Goal: Information Seeking & Learning: Check status

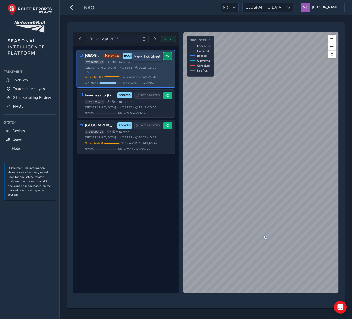
click at [168, 56] on span at bounding box center [167, 55] width 3 height 3
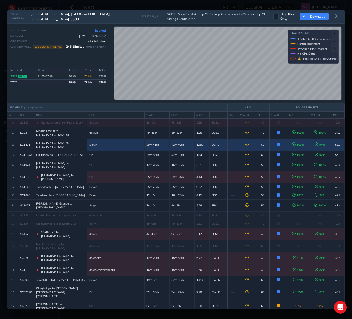
click at [219, 139] on td "EGM1" at bounding box center [219, 145] width 18 height 12
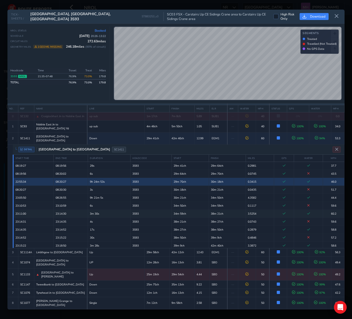
scroll to position [9, 0]
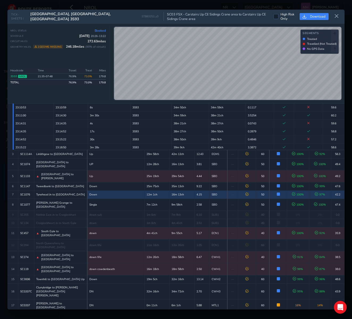
click at [238, 190] on td at bounding box center [247, 194] width 18 height 8
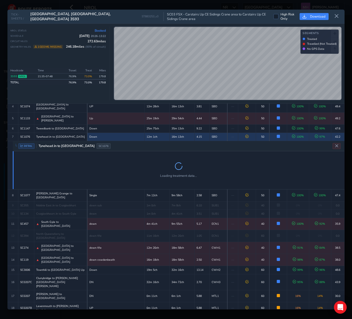
scroll to position [72, 0]
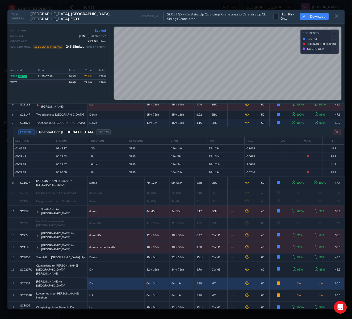
click at [261, 277] on td "60" at bounding box center [263, 283] width 14 height 12
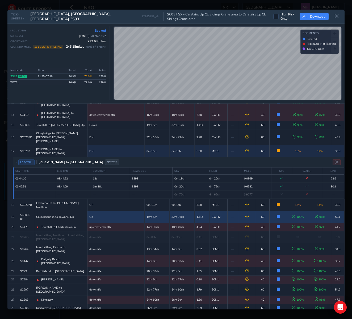
scroll to position [164, 0]
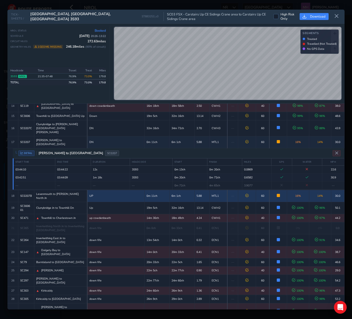
click at [261, 190] on td "60" at bounding box center [263, 196] width 14 height 12
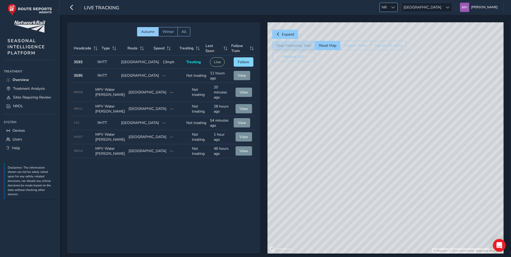
click at [397, 6] on div at bounding box center [392, 7] width 9 height 9
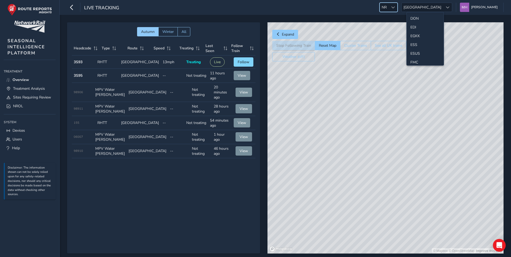
scroll to position [69, 0]
click at [414, 38] on li "ESS" at bounding box center [424, 37] width 37 height 9
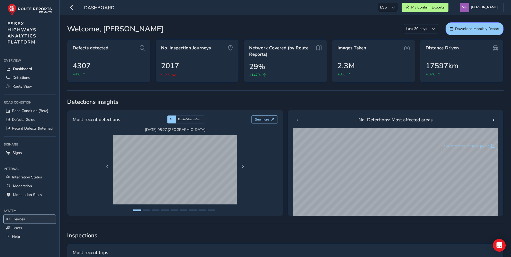
click at [24, 220] on span "Devices" at bounding box center [18, 219] width 12 height 5
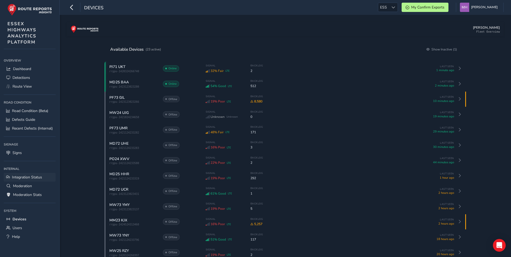
scroll to position [140, 0]
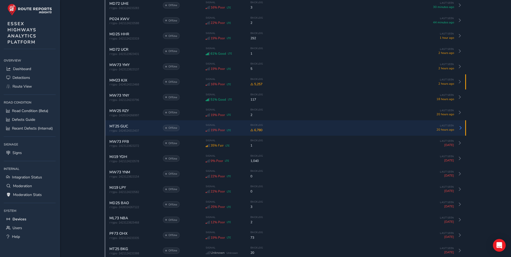
click at [121, 129] on span "MT25 GUC" at bounding box center [118, 126] width 19 height 5
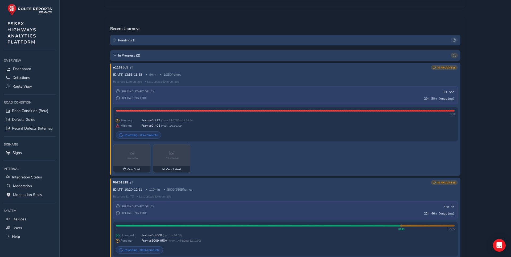
scroll to position [148, 0]
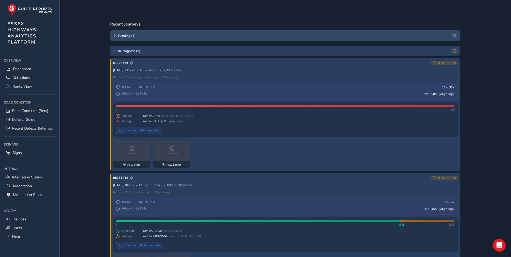
click at [114, 37] on icon at bounding box center [114, 35] width 3 height 3
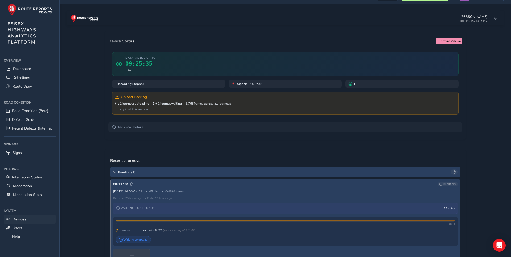
scroll to position [12, 0]
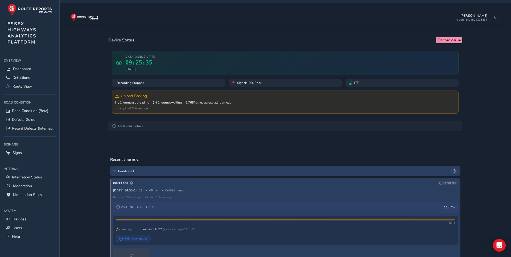
drag, startPoint x: 145, startPoint y: 72, endPoint x: 118, endPoint y: 53, distance: 32.7
click at [118, 53] on div "Data visible up to 09:25:35 25 Sep 2025" at bounding box center [285, 63] width 346 height 24
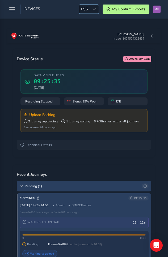
scroll to position [2, 0]
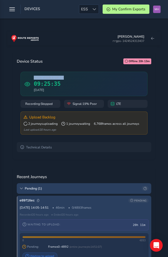
drag, startPoint x: 34, startPoint y: 78, endPoint x: 65, endPoint y: 79, distance: 30.6
click at [65, 79] on div "Data visible up to 09:25:35 25 Sep 2025" at bounding box center [83, 84] width 127 height 24
copy span "Data visible up to"
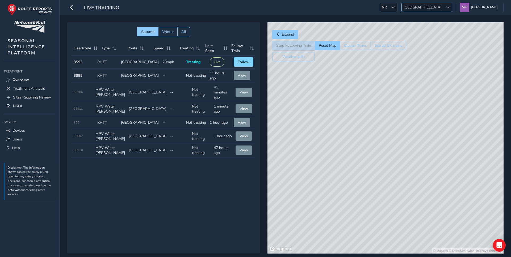
click at [443, 6] on span "[GEOGRAPHIC_DATA]" at bounding box center [422, 7] width 41 height 9
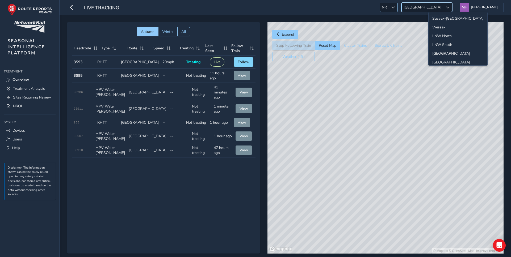
scroll to position [19, 0]
click at [389, 6] on span "NR" at bounding box center [384, 7] width 9 height 9
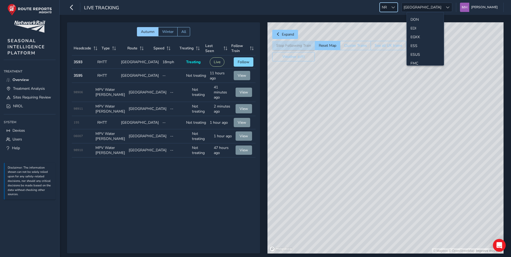
scroll to position [59, 0]
click at [412, 46] on li "ESS" at bounding box center [425, 47] width 37 height 9
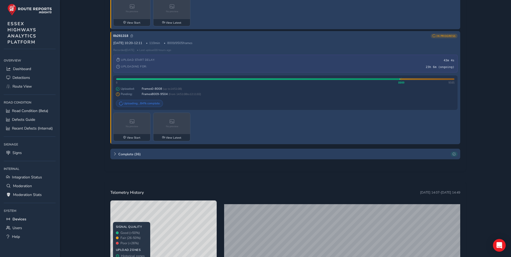
scroll to position [373, 0]
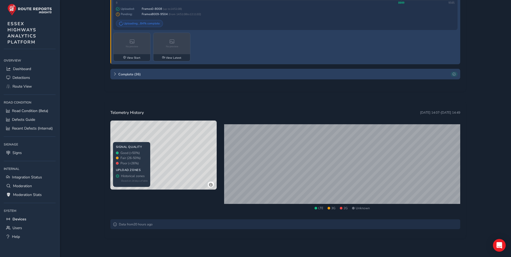
drag, startPoint x: 161, startPoint y: 153, endPoint x: 197, endPoint y: 153, distance: 36.2
click at [197, 153] on div "© Mapbox © OpenStreetMap Improve this map © Maxar" at bounding box center [163, 155] width 106 height 69
drag, startPoint x: 209, startPoint y: 153, endPoint x: 179, endPoint y: 164, distance: 31.0
click at [179, 164] on div "© Mapbox © OpenStreetMap Improve this map © Maxar" at bounding box center [163, 155] width 106 height 69
drag, startPoint x: 203, startPoint y: 149, endPoint x: 176, endPoint y: 126, distance: 35.1
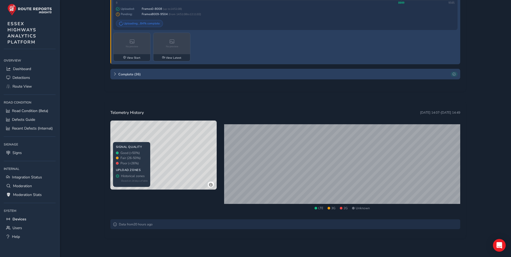
click at [176, 126] on div "© Mapbox © OpenStreetMap Improve this map © Maxar" at bounding box center [163, 155] width 106 height 69
drag, startPoint x: 188, startPoint y: 150, endPoint x: 185, endPoint y: 163, distance: 13.2
click at [185, 163] on div "© Mapbox © OpenStreetMap Improve this map © Maxar" at bounding box center [163, 155] width 106 height 69
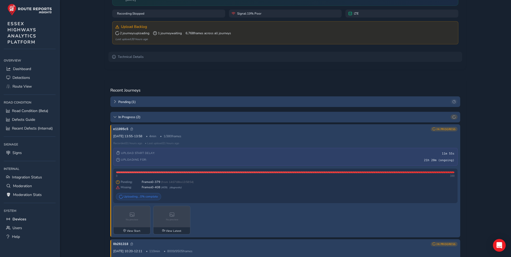
scroll to position [0, 0]
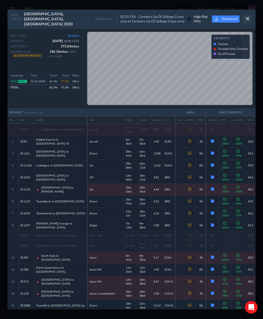
click at [250, 15] on button at bounding box center [247, 19] width 9 height 9
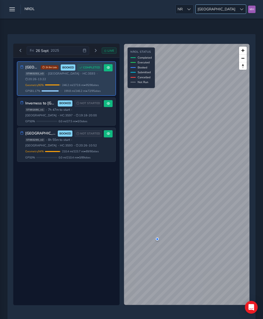
click at [227, 10] on span "[GEOGRAPHIC_DATA]" at bounding box center [215, 9] width 41 height 9
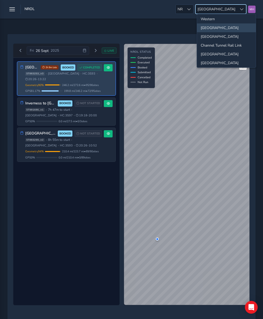
scroll to position [56, 0]
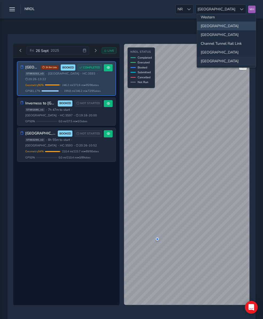
click at [217, 60] on li "East Midlands" at bounding box center [226, 61] width 59 height 9
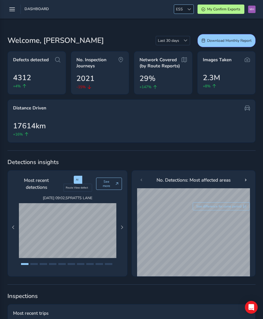
click at [181, 9] on span "ESS" at bounding box center [179, 9] width 11 height 9
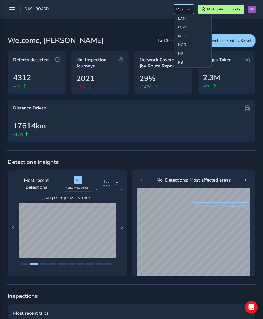
scroll to position [152, 0]
click at [184, 51] on li "NR" at bounding box center [192, 52] width 37 height 9
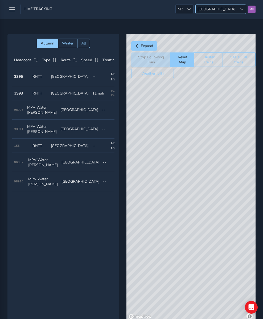
click at [236, 10] on span "[GEOGRAPHIC_DATA]" at bounding box center [215, 9] width 41 height 9
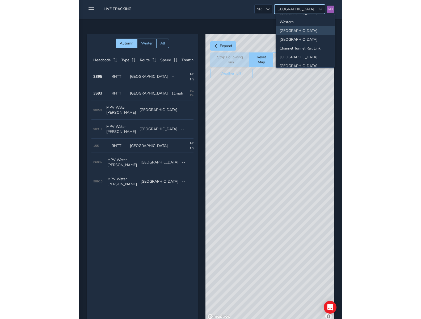
scroll to position [56, 0]
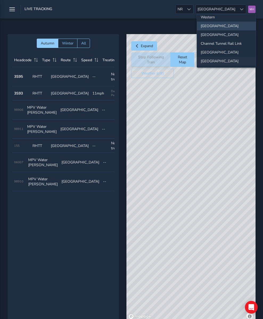
click at [215, 60] on li "[GEOGRAPHIC_DATA]" at bounding box center [226, 61] width 59 height 9
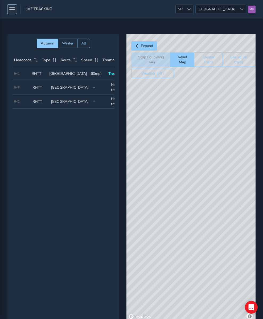
click at [15, 11] on button "button" at bounding box center [11, 9] width 9 height 9
click at [15, 8] on icon "button" at bounding box center [12, 9] width 6 height 9
click at [13, 8] on icon "button" at bounding box center [12, 9] width 6 height 9
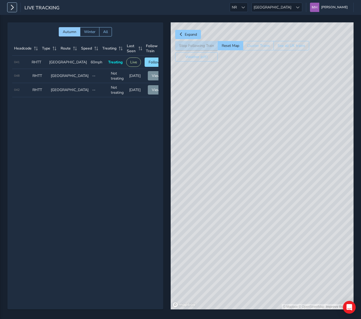
click at [15, 3] on button "button" at bounding box center [11, 7] width 9 height 9
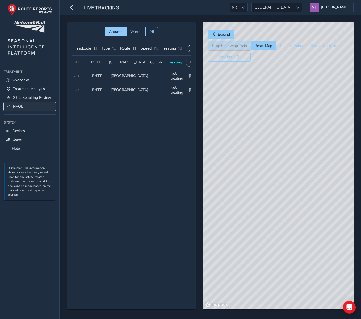
click at [26, 104] on link "NROL" at bounding box center [30, 106] width 52 height 9
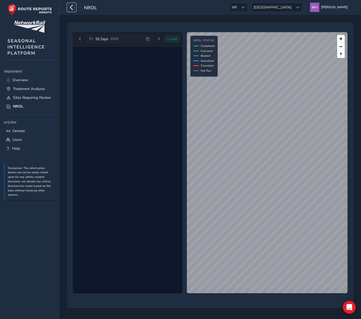
click at [73, 8] on icon "button" at bounding box center [72, 7] width 6 height 9
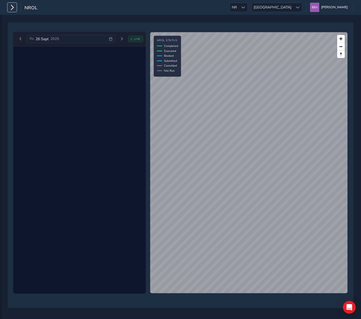
click at [11, 8] on icon "button" at bounding box center [12, 7] width 6 height 9
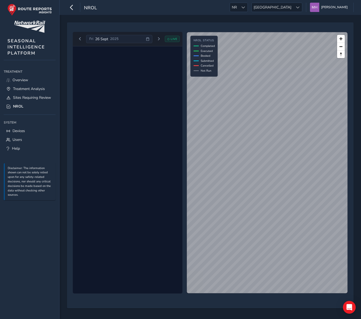
click at [99, 35] on div "Fri 26 Sept 2025" at bounding box center [119, 39] width 66 height 9
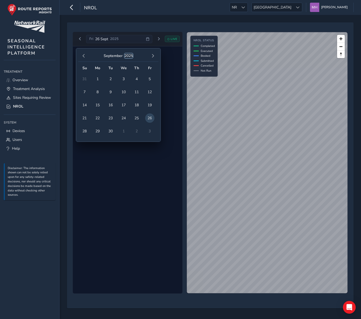
click at [125, 56] on button "2025" at bounding box center [128, 55] width 9 height 5
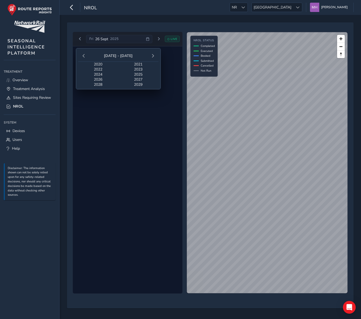
click at [99, 74] on span "2024" at bounding box center [98, 74] width 40 height 5
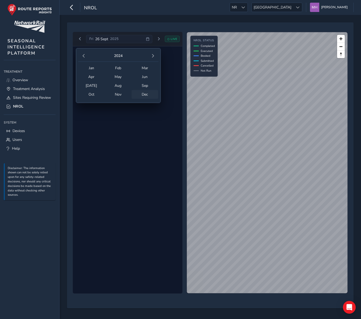
click at [146, 94] on span "Dec" at bounding box center [145, 94] width 27 height 9
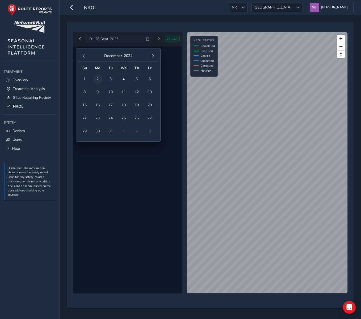
click at [95, 77] on span "2" at bounding box center [97, 78] width 9 height 9
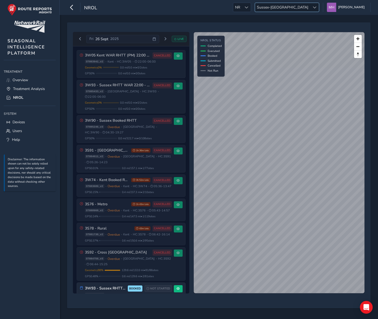
click at [310, 7] on span "Sussex-[GEOGRAPHIC_DATA]" at bounding box center [282, 7] width 55 height 9
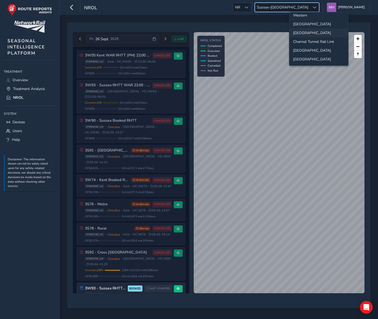
scroll to position [56, 0]
click at [301, 58] on li "[GEOGRAPHIC_DATA]" at bounding box center [318, 59] width 59 height 9
